Goal: Task Accomplishment & Management: Use online tool/utility

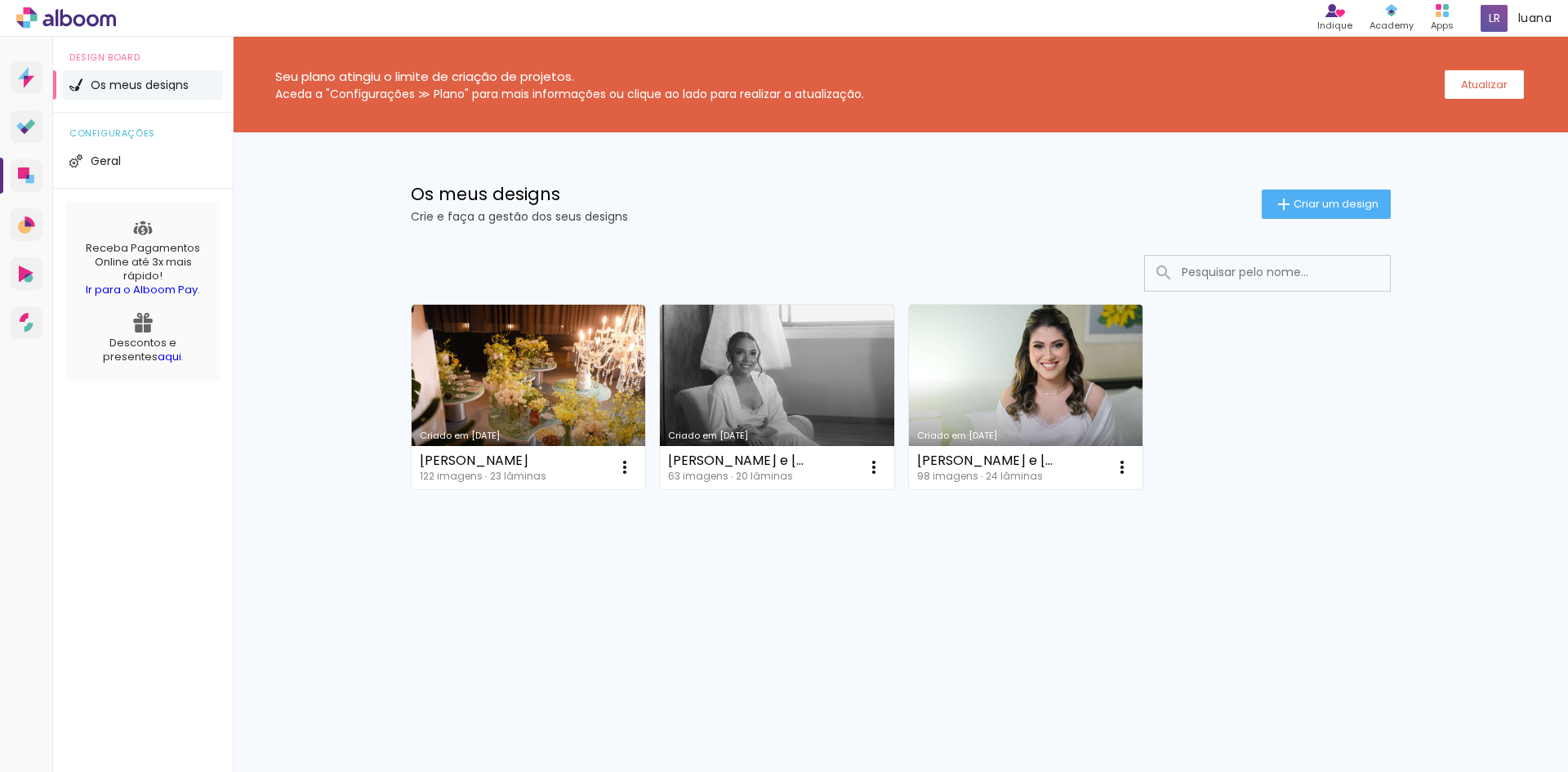
click at [1052, 412] on link "Criado em [DATE]" at bounding box center [1026, 397] width 234 height 185
click at [0, 0] on neon-animated-pages "Confirmar Cancelar" at bounding box center [0, 0] width 0 height 0
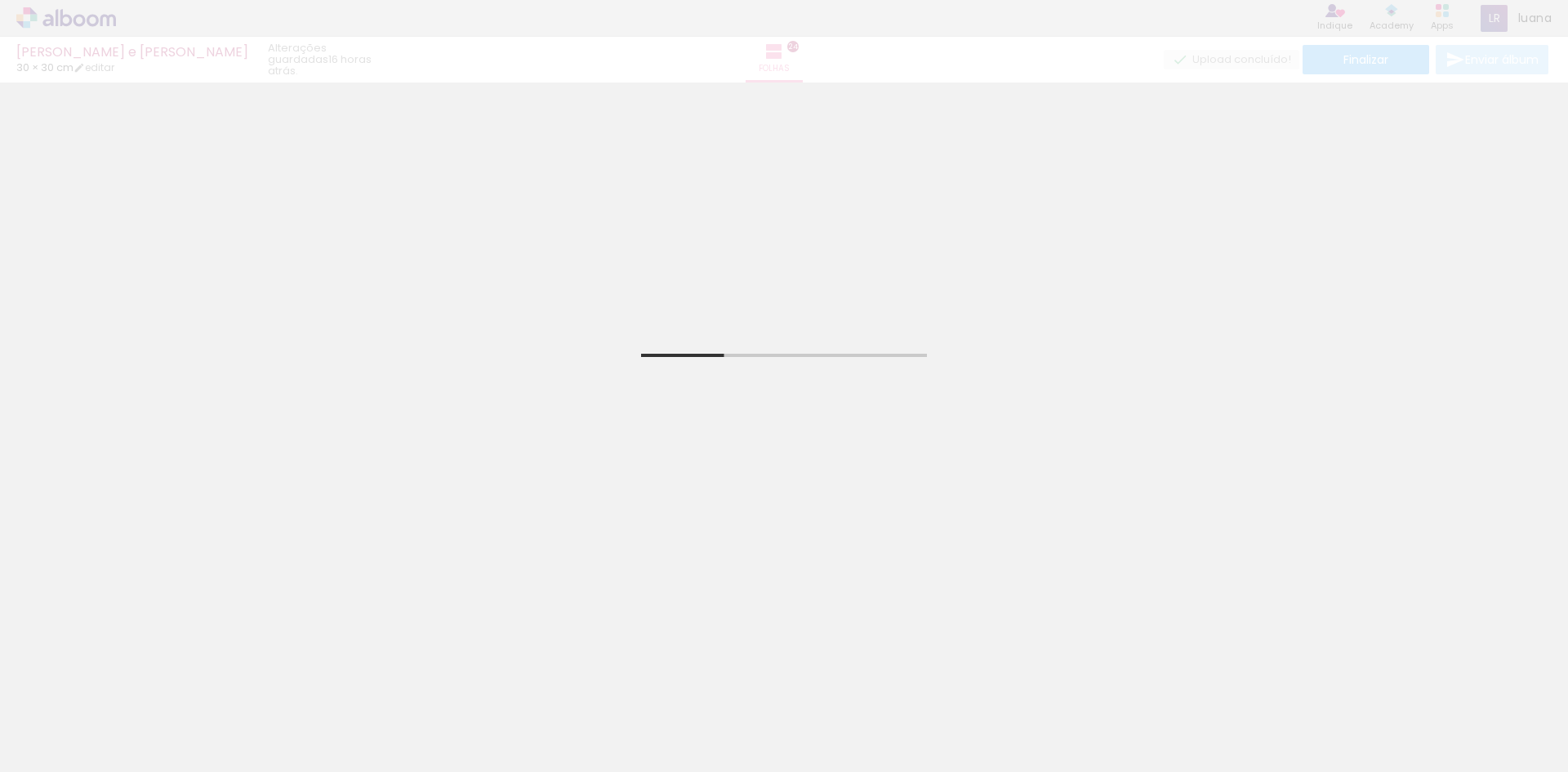
scroll to position [1144, 0]
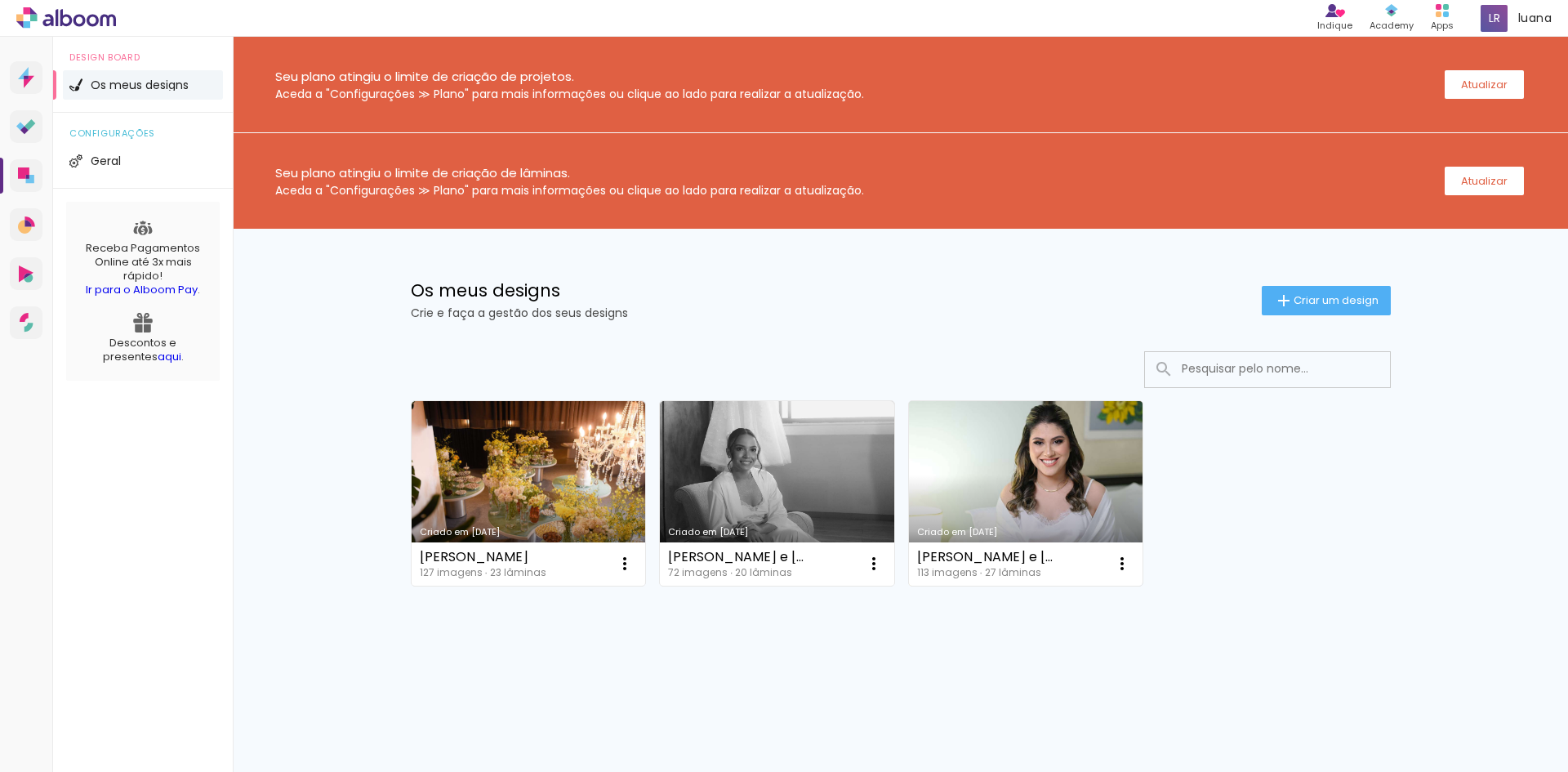
click at [1064, 485] on link "Criado em [DATE]" at bounding box center [1026, 494] width 234 height 185
